Goal: Task Accomplishment & Management: Use online tool/utility

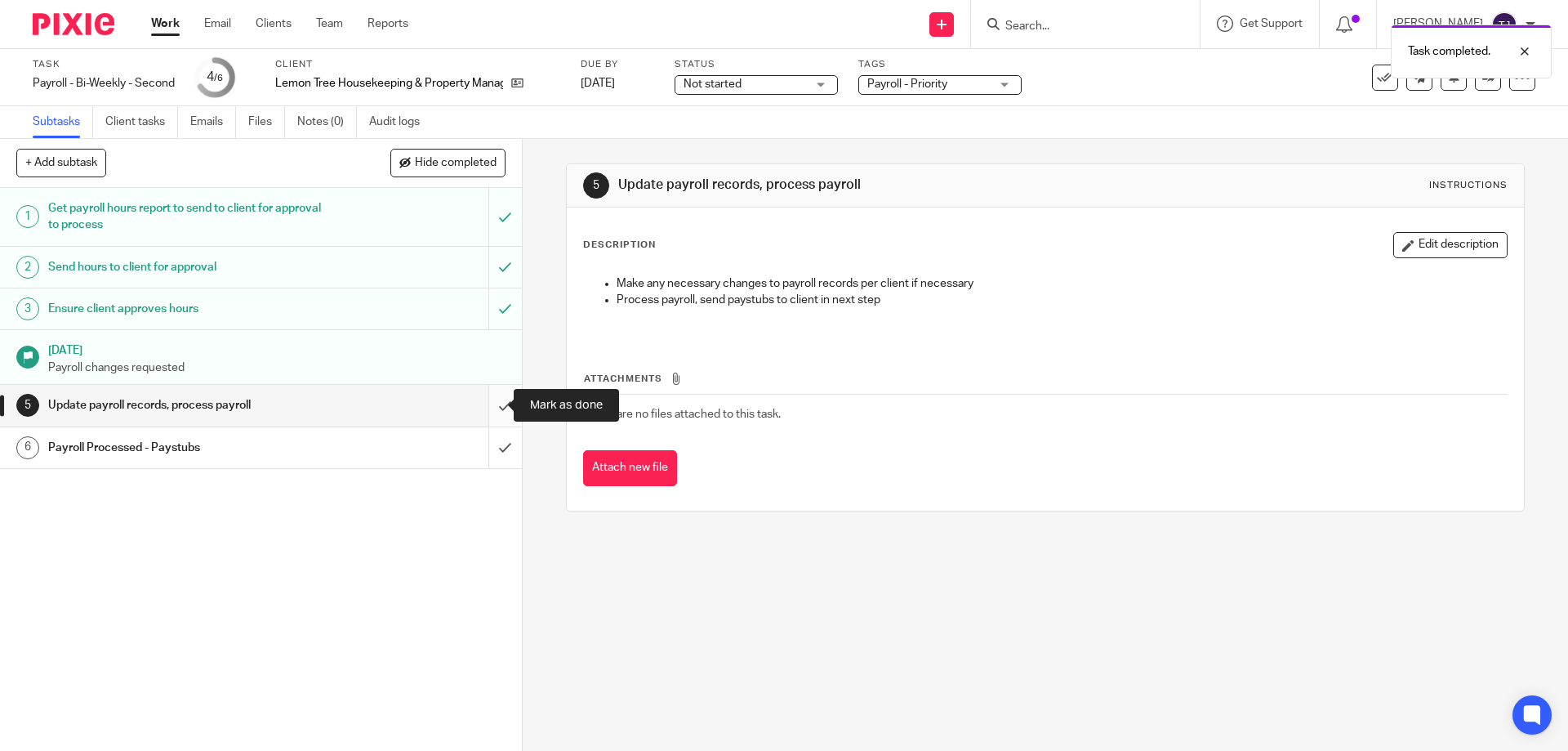
click at [491, 398] on input "submit" at bounding box center [261, 405] width 521 height 40
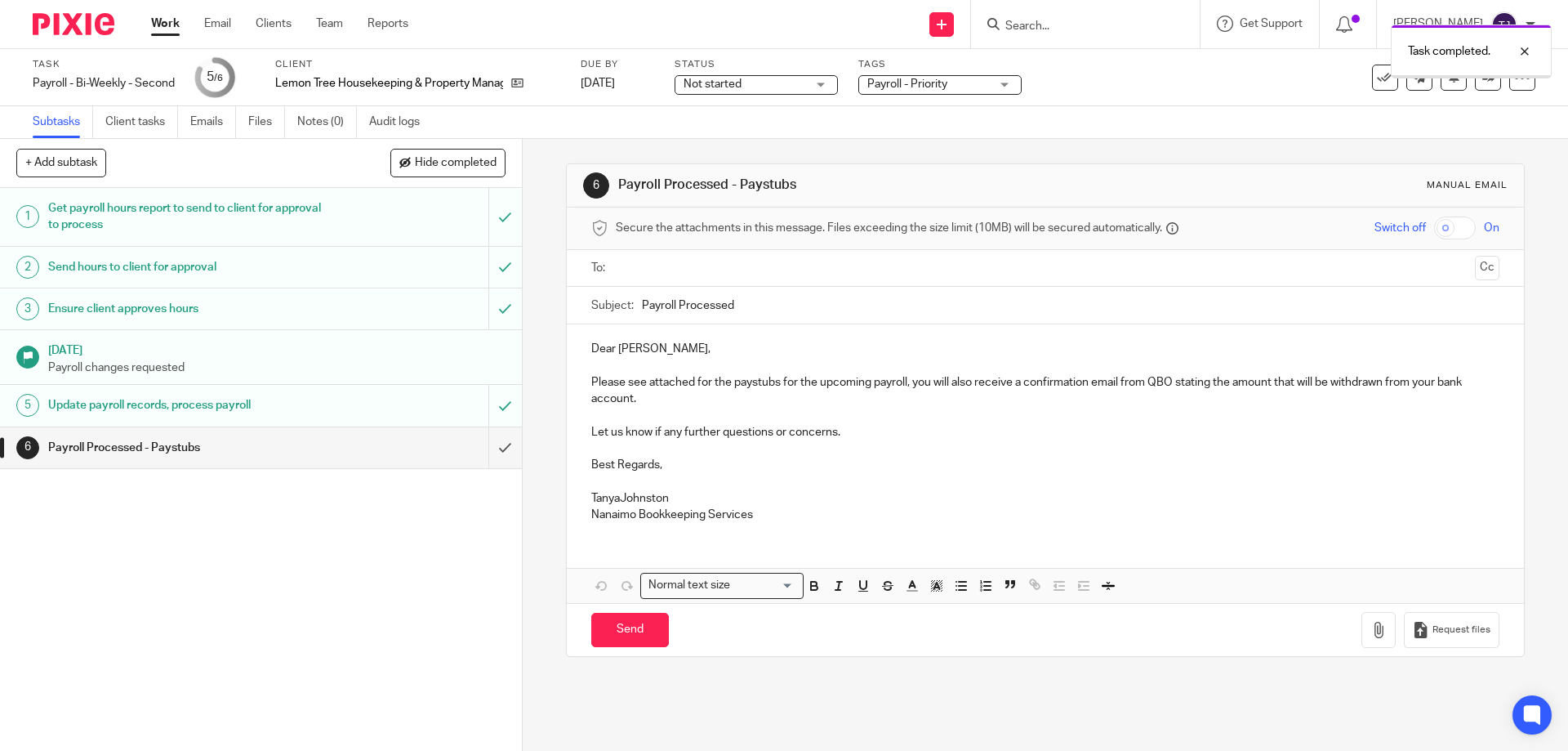
click at [628, 264] on input "text" at bounding box center [1044, 268] width 846 height 19
click at [615, 499] on p "TanyaJohnston" at bounding box center [1045, 502] width 907 height 16
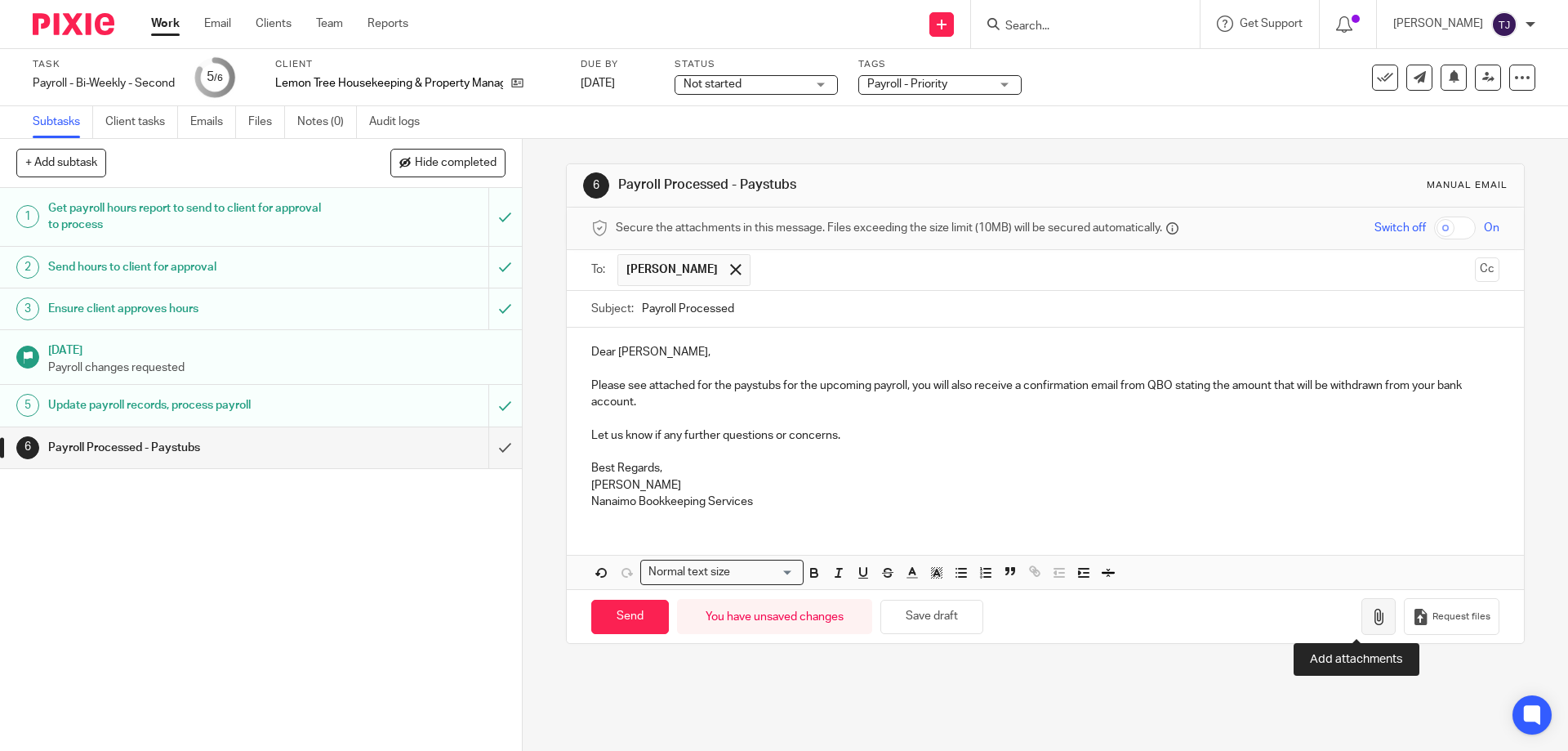
click at [1370, 616] on icon "button" at bounding box center [1378, 617] width 16 height 16
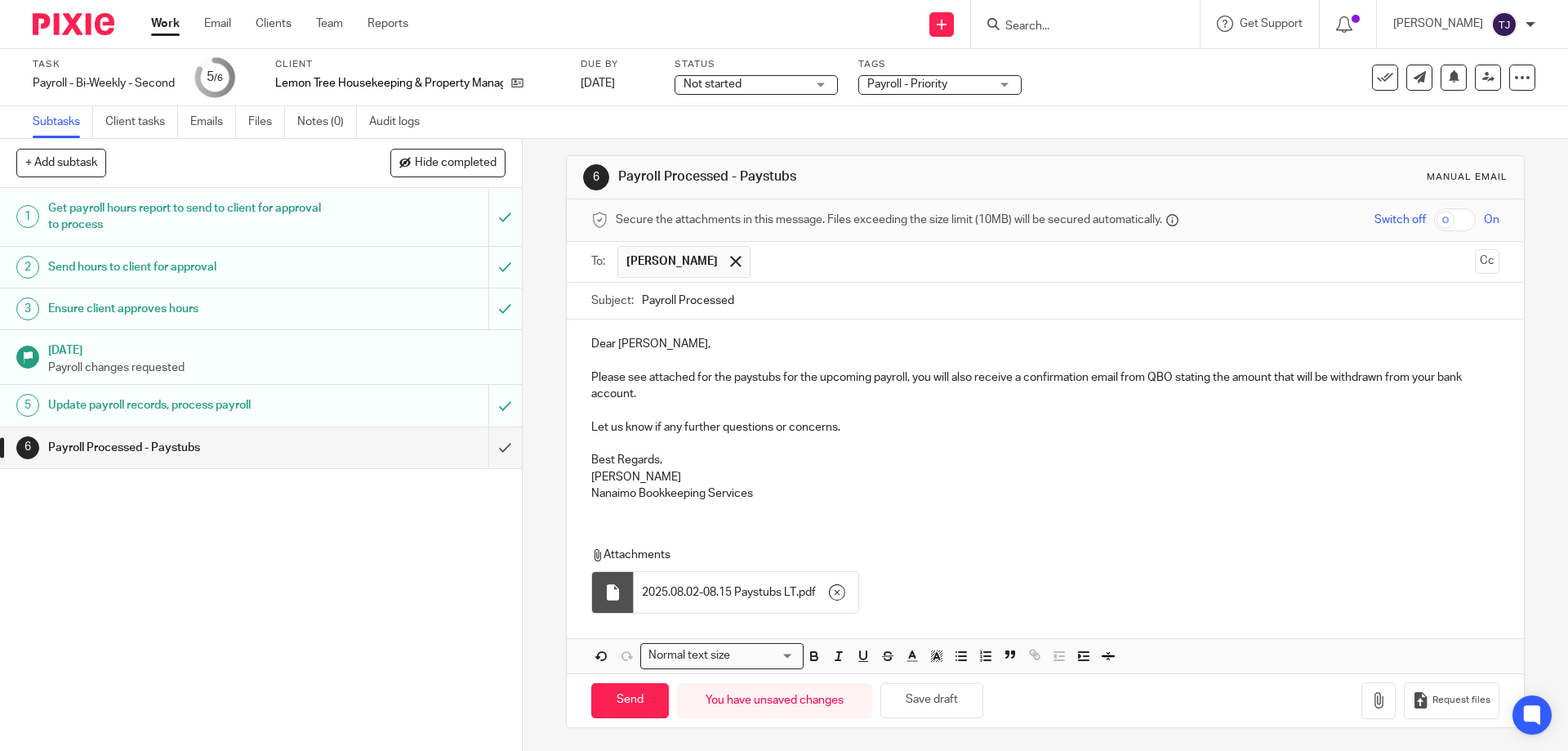
scroll to position [10, 0]
click at [626, 701] on input "Send" at bounding box center [630, 699] width 77 height 35
type input "Sent"
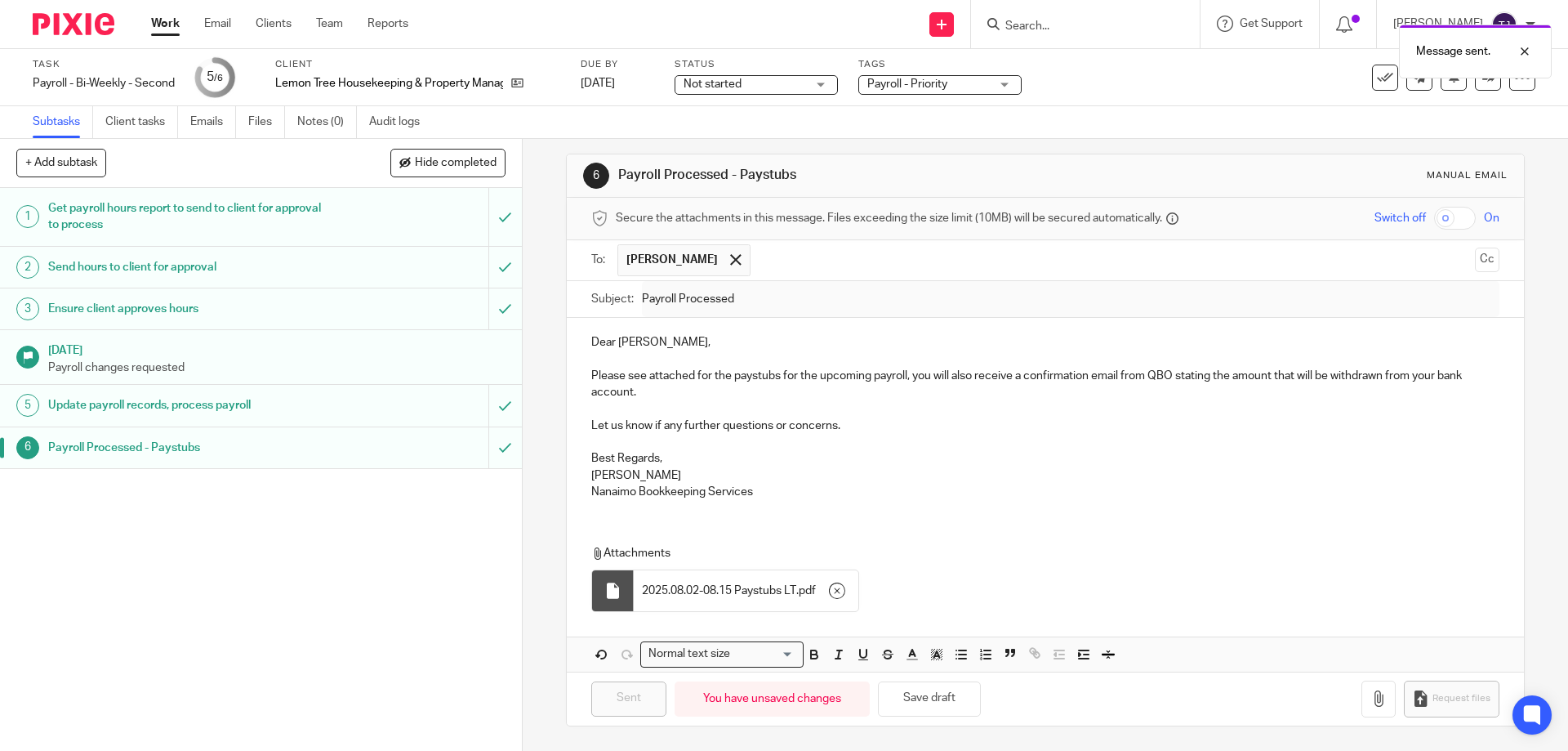
click at [84, 28] on img at bounding box center [73, 24] width 82 height 22
